Goal: Information Seeking & Learning: Find contact information

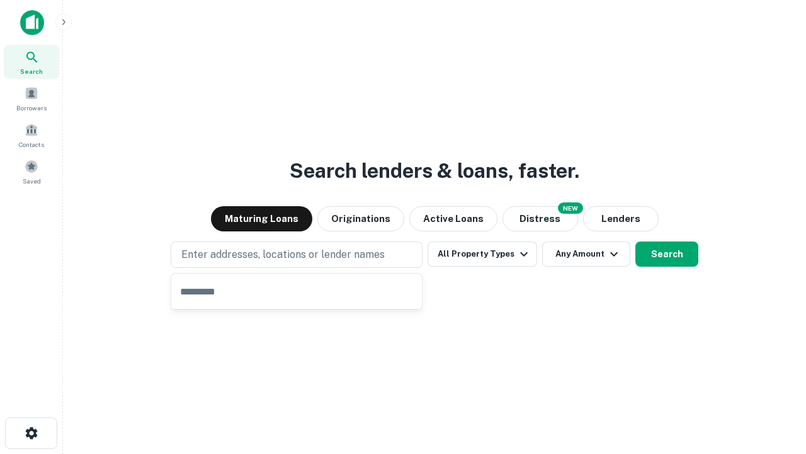
type input "**********"
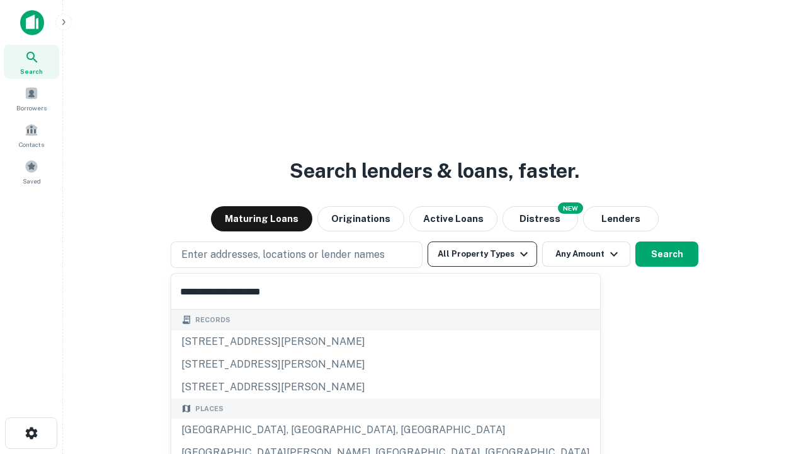
click at [301, 430] on div "[GEOGRAPHIC_DATA], [GEOGRAPHIC_DATA], [GEOGRAPHIC_DATA]" at bounding box center [385, 429] width 429 height 23
click at [483, 254] on button "All Property Types" at bounding box center [483, 253] width 110 height 25
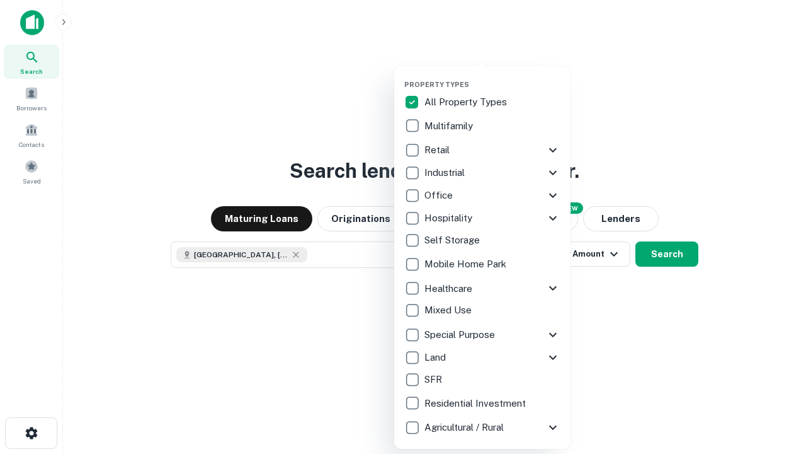
click at [493, 76] on button "button" at bounding box center [492, 76] width 176 height 1
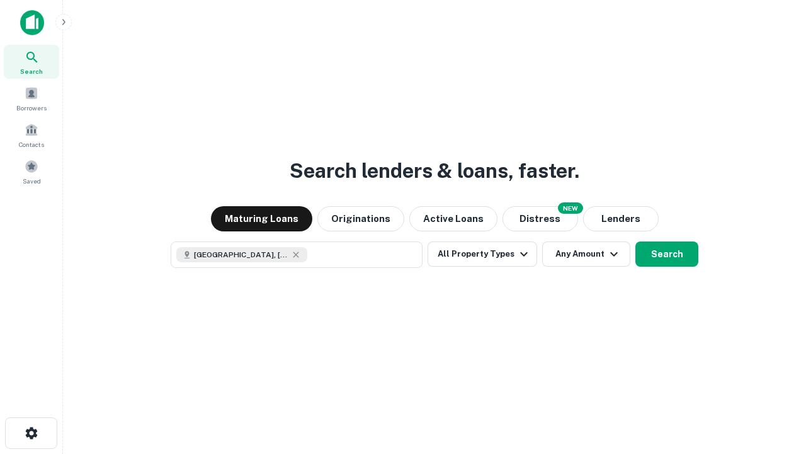
scroll to position [20, 0]
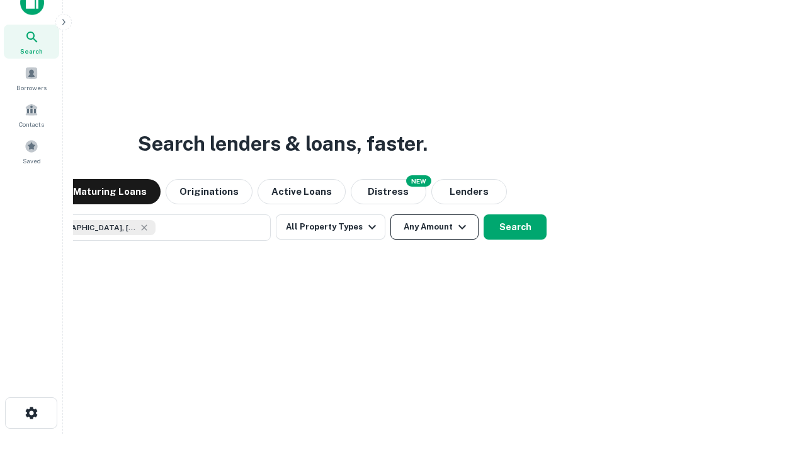
click at [391, 214] on button "Any Amount" at bounding box center [435, 226] width 88 height 25
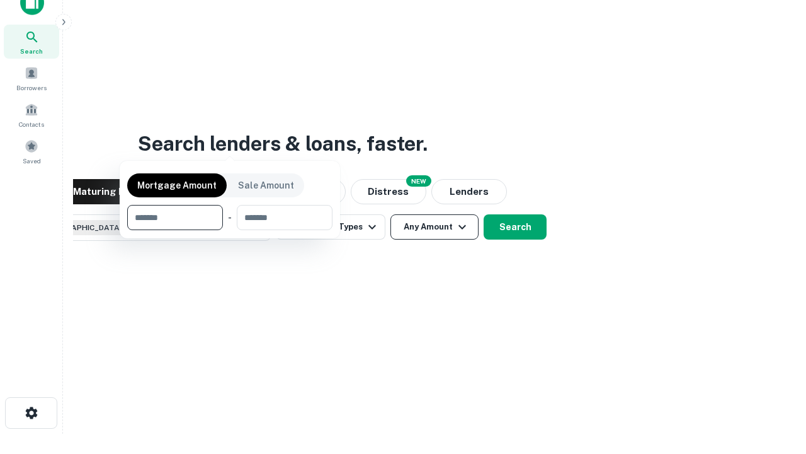
scroll to position [91, 357]
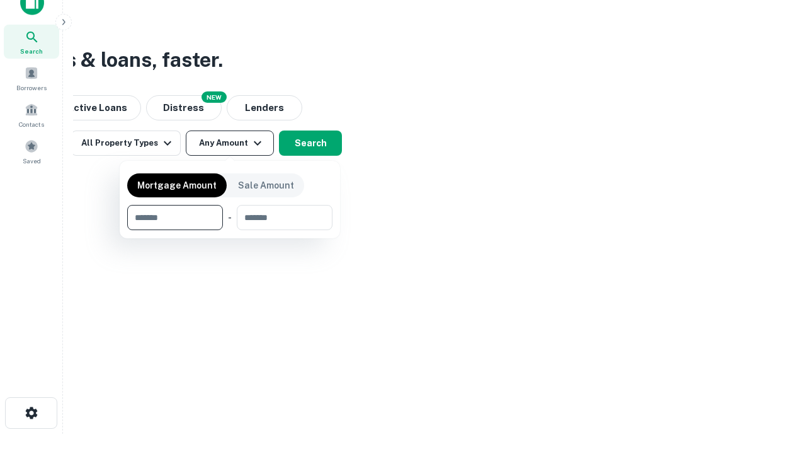
type input "*******"
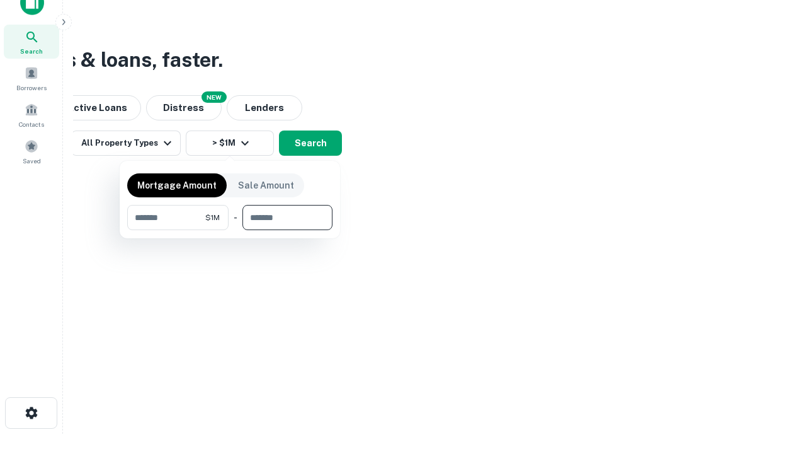
type input "*******"
click at [230, 230] on button "button" at bounding box center [229, 230] width 205 height 1
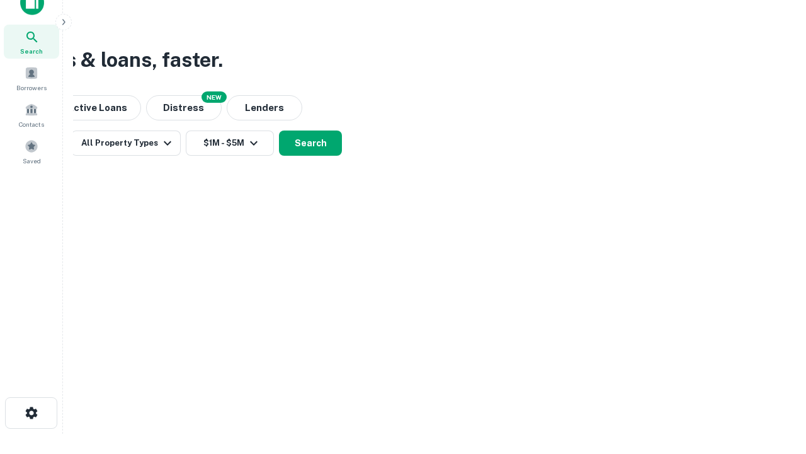
scroll to position [20, 0]
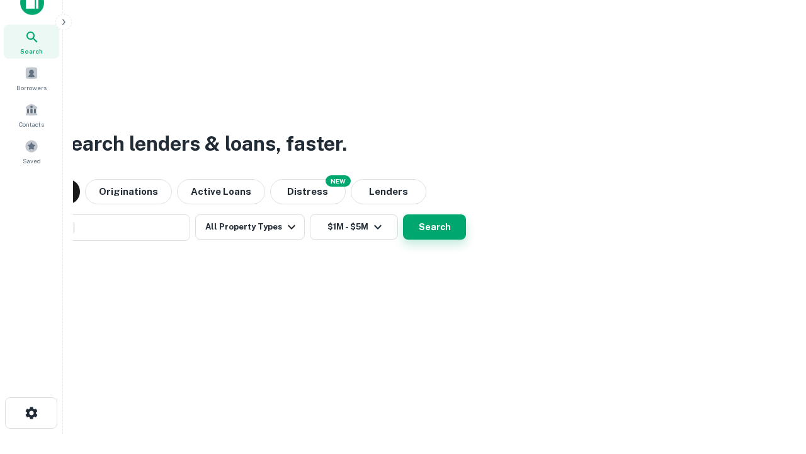
click at [403, 214] on button "Search" at bounding box center [434, 226] width 63 height 25
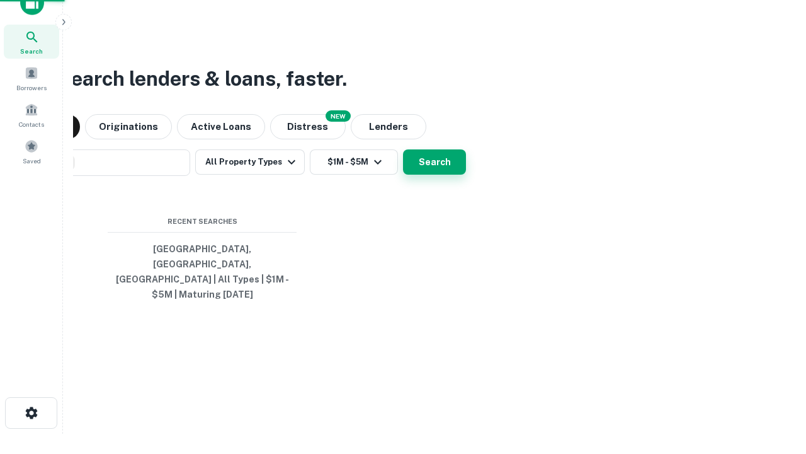
scroll to position [41, 357]
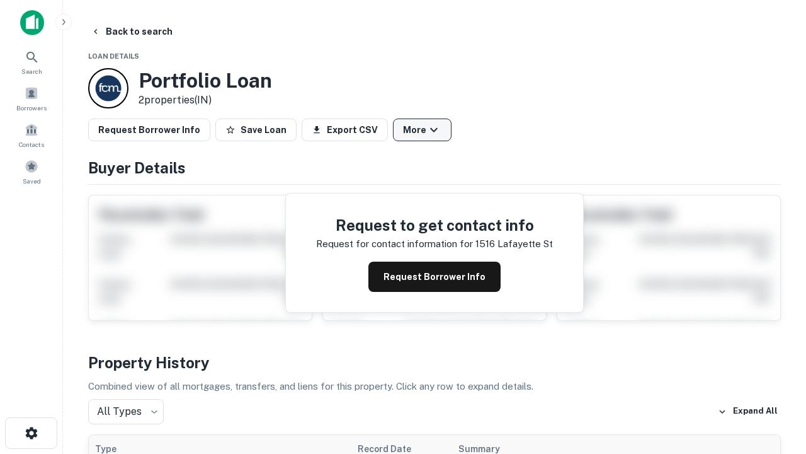
click at [422, 130] on button "More" at bounding box center [422, 129] width 59 height 23
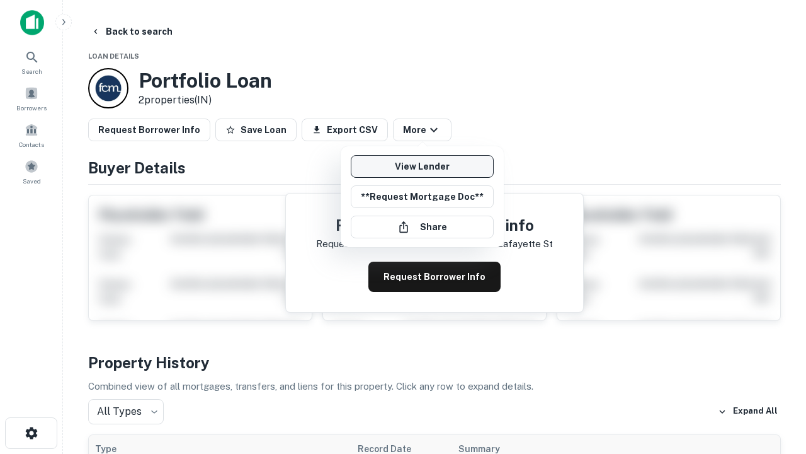
click at [422, 166] on link "View Lender" at bounding box center [422, 166] width 143 height 23
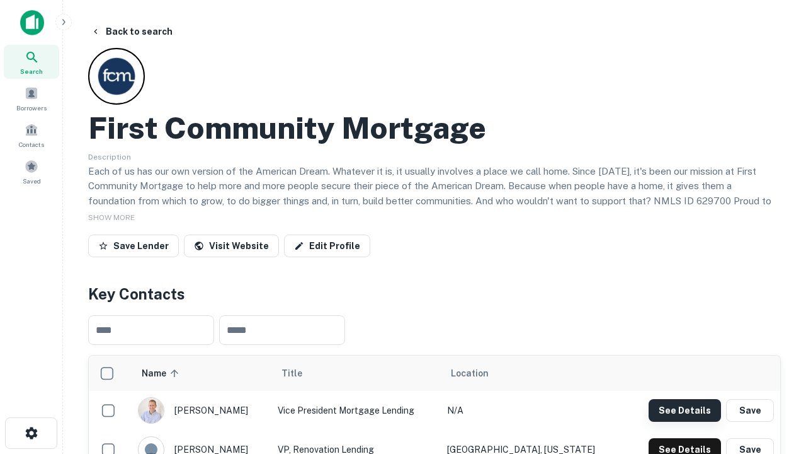
click at [685, 409] on button "See Details" at bounding box center [685, 410] width 72 height 23
click at [31, 433] on icon "button" at bounding box center [31, 432] width 15 height 15
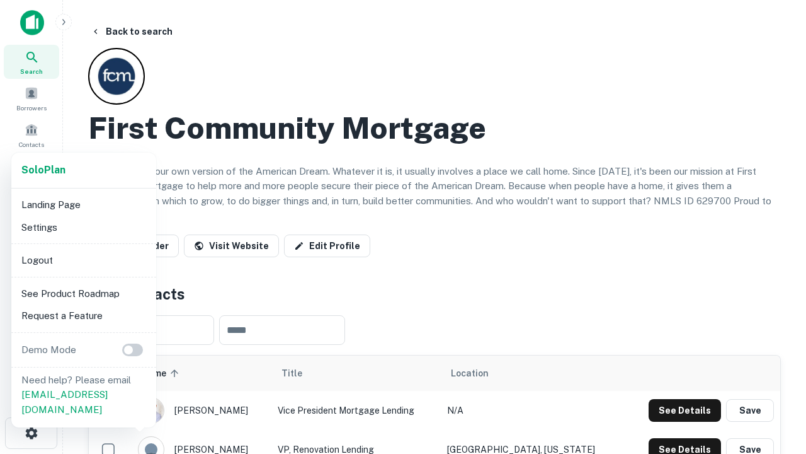
click at [83, 260] on li "Logout" at bounding box center [83, 260] width 135 height 23
